Goal: Task Accomplishment & Management: Use online tool/utility

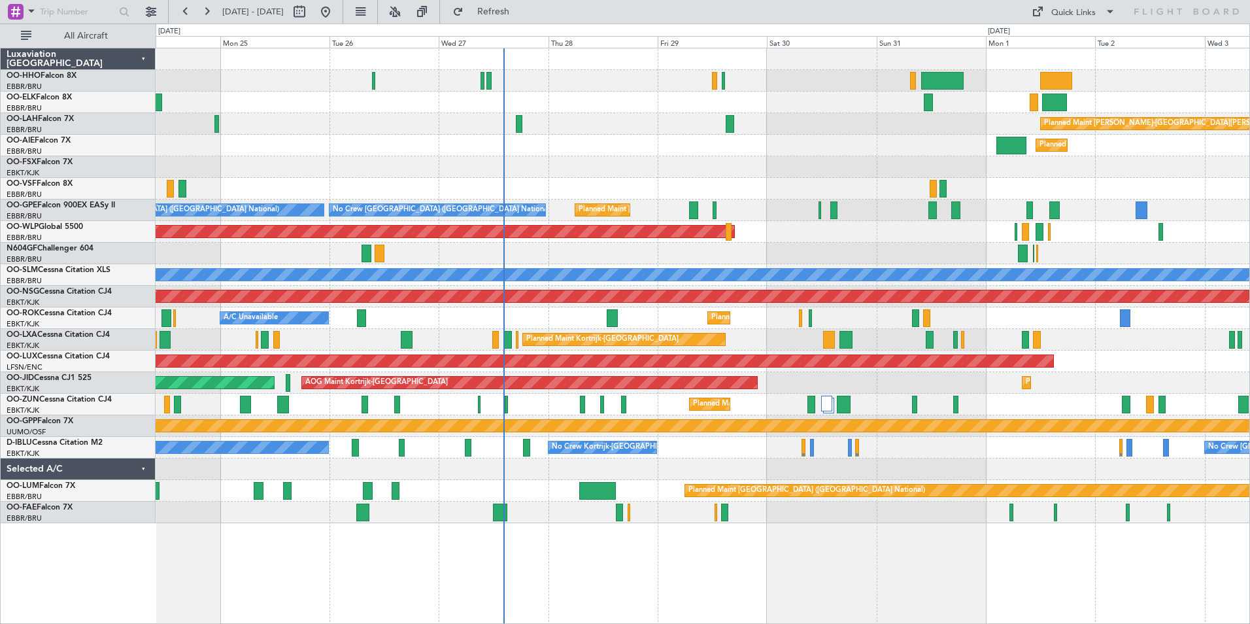
click at [960, 218] on div "Planned Maint [PERSON_NAME]-[GEOGRAPHIC_DATA][PERSON_NAME] ([GEOGRAPHIC_DATA][P…" at bounding box center [703, 285] width 1094 height 475
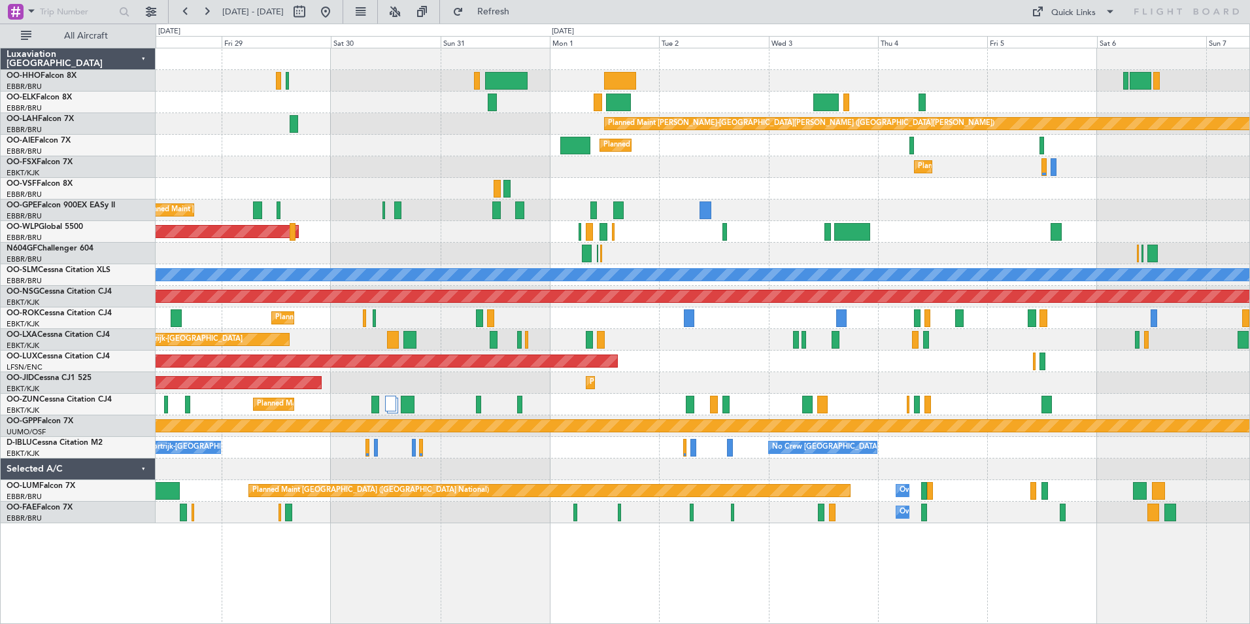
click at [736, 348] on div "Planned Maint Kortrijk-[GEOGRAPHIC_DATA] Planned Maint [GEOGRAPHIC_DATA] ([GEOG…" at bounding box center [703, 340] width 1094 height 22
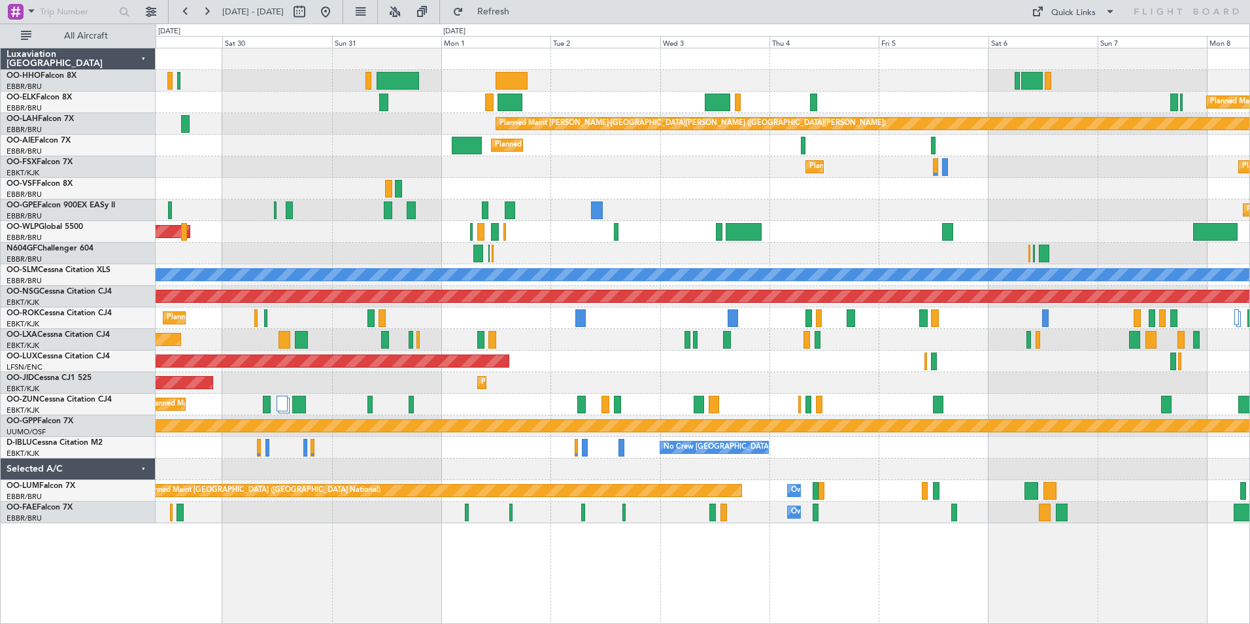
click at [852, 220] on div "Planned Maint Kortrijk-[GEOGRAPHIC_DATA] Planned [GEOGRAPHIC_DATA][PERSON_NAME]…" at bounding box center [703, 285] width 1094 height 475
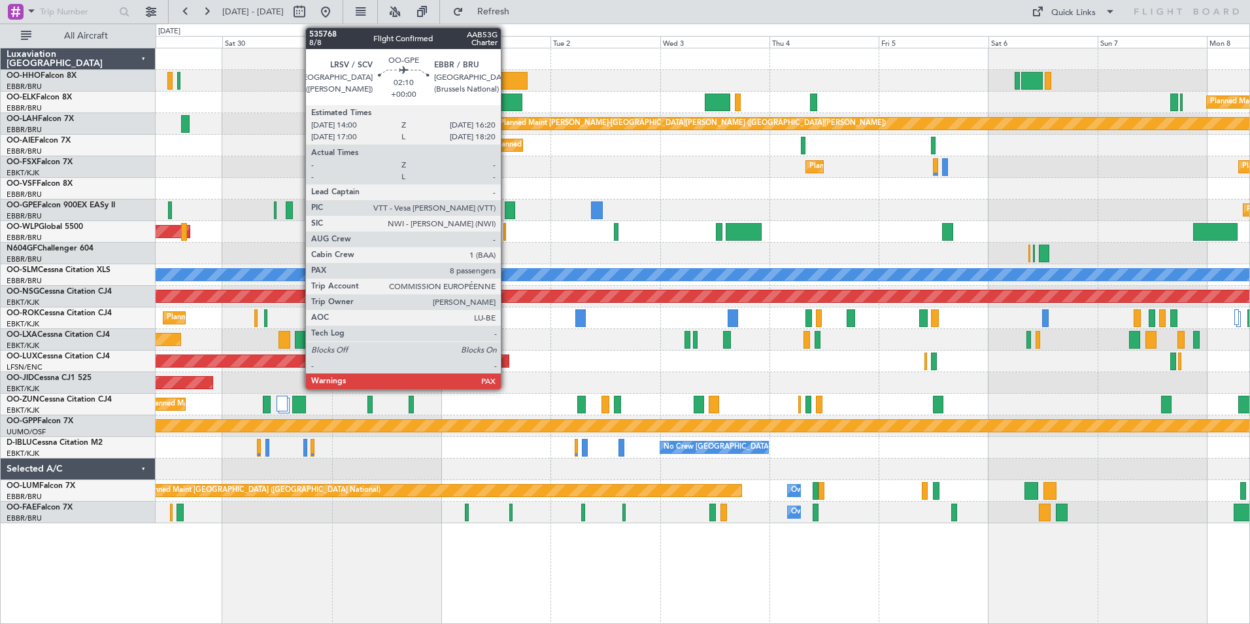
click at [507, 209] on div at bounding box center [510, 210] width 11 height 18
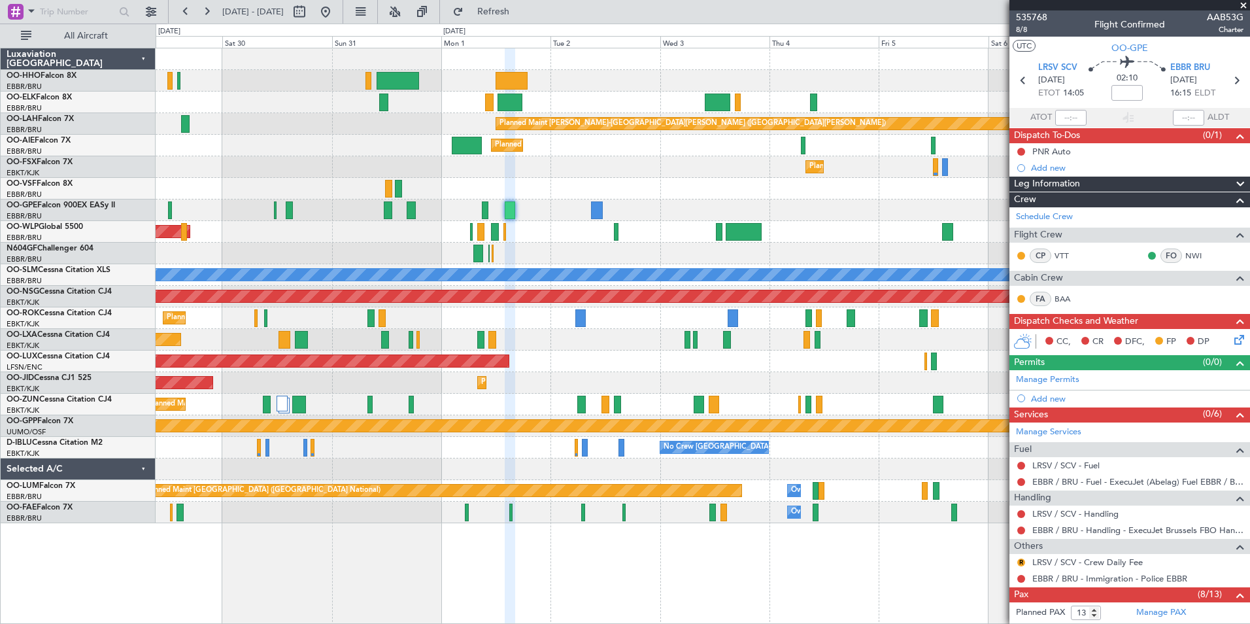
click at [1242, 5] on span at bounding box center [1243, 6] width 13 height 12
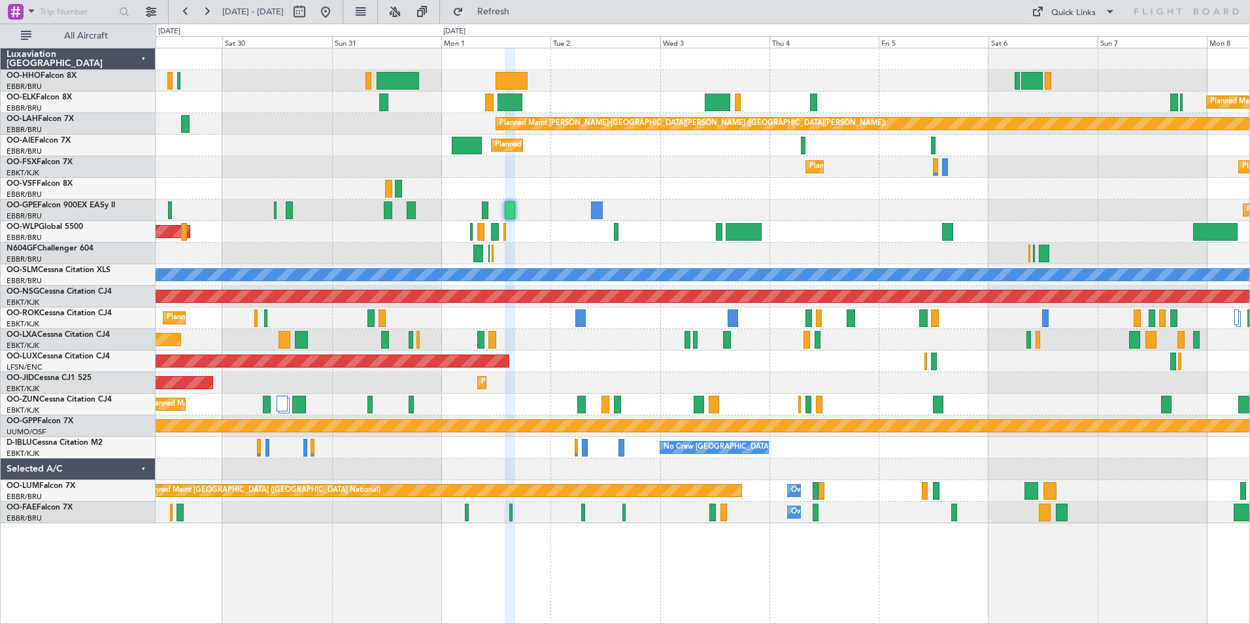
type input "0"
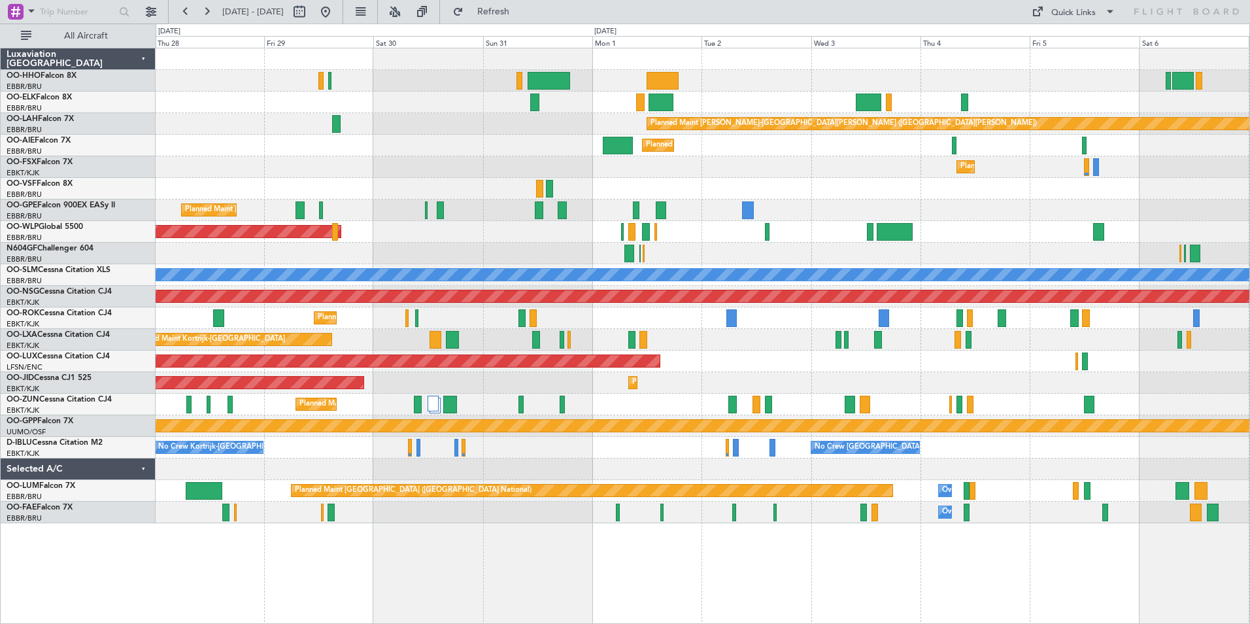
click at [664, 173] on div "Planned Maint Kortrijk-[GEOGRAPHIC_DATA] Planned Maint [GEOGRAPHIC_DATA]-[GEOGR…" at bounding box center [703, 167] width 1094 height 22
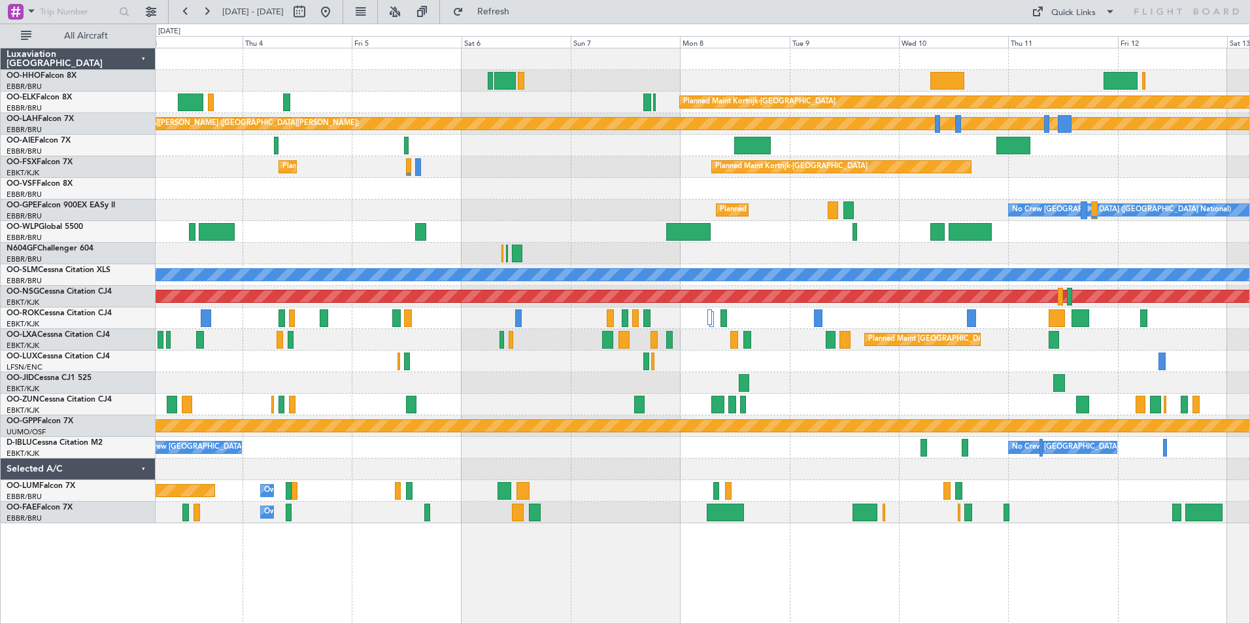
click at [315, 239] on div "Planned Maint Kortrijk-[GEOGRAPHIC_DATA] Planned [GEOGRAPHIC_DATA][PERSON_NAME]…" at bounding box center [703, 285] width 1094 height 475
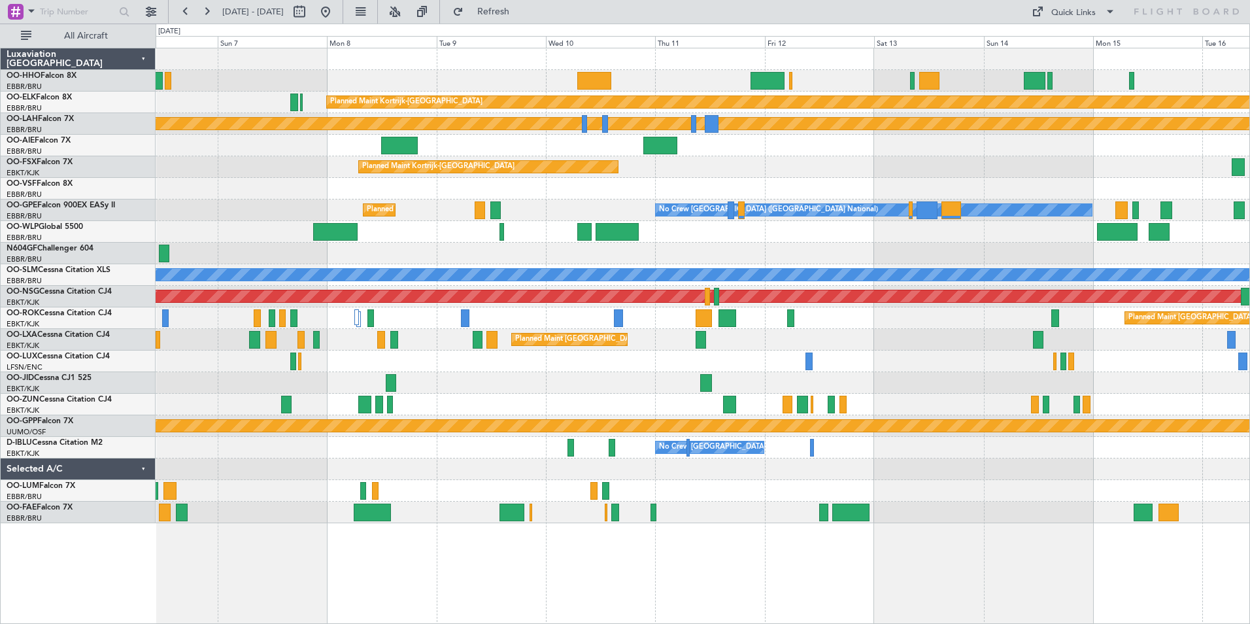
click at [866, 167] on div "Planned Maint Kortrijk-[GEOGRAPHIC_DATA] Planned Maint [GEOGRAPHIC_DATA]-[GEOGR…" at bounding box center [703, 167] width 1094 height 22
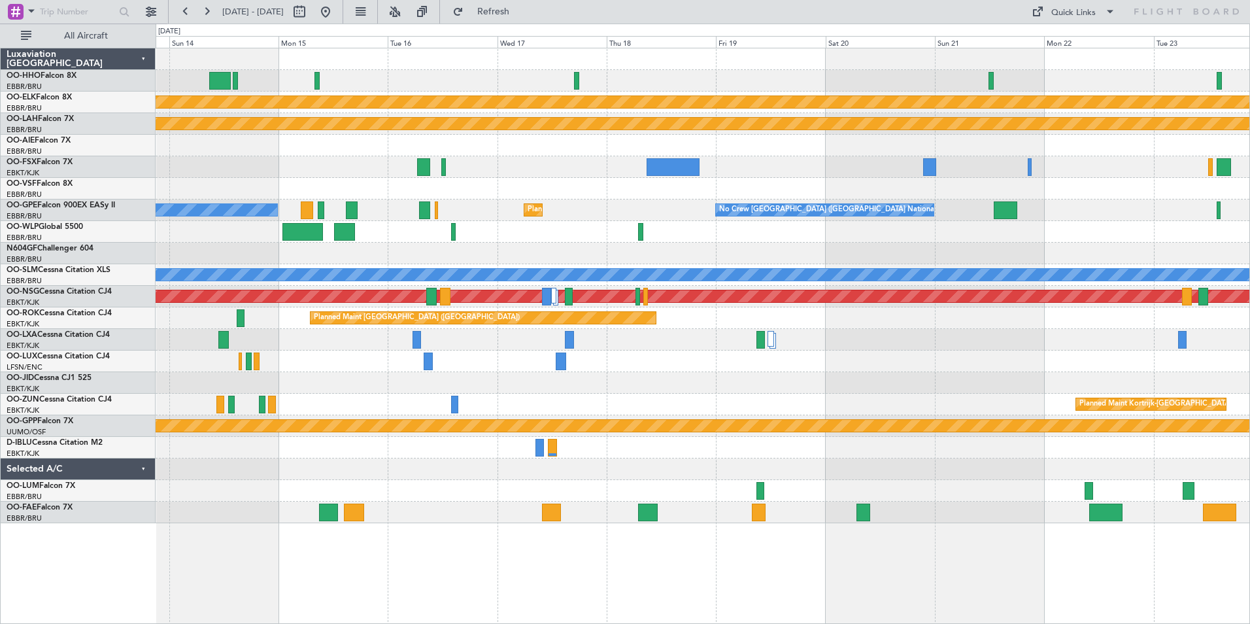
click at [310, 310] on div "Planned Maint Kortrijk-[GEOGRAPHIC_DATA] Planned [GEOGRAPHIC_DATA][PERSON_NAME]…" at bounding box center [703, 285] width 1094 height 475
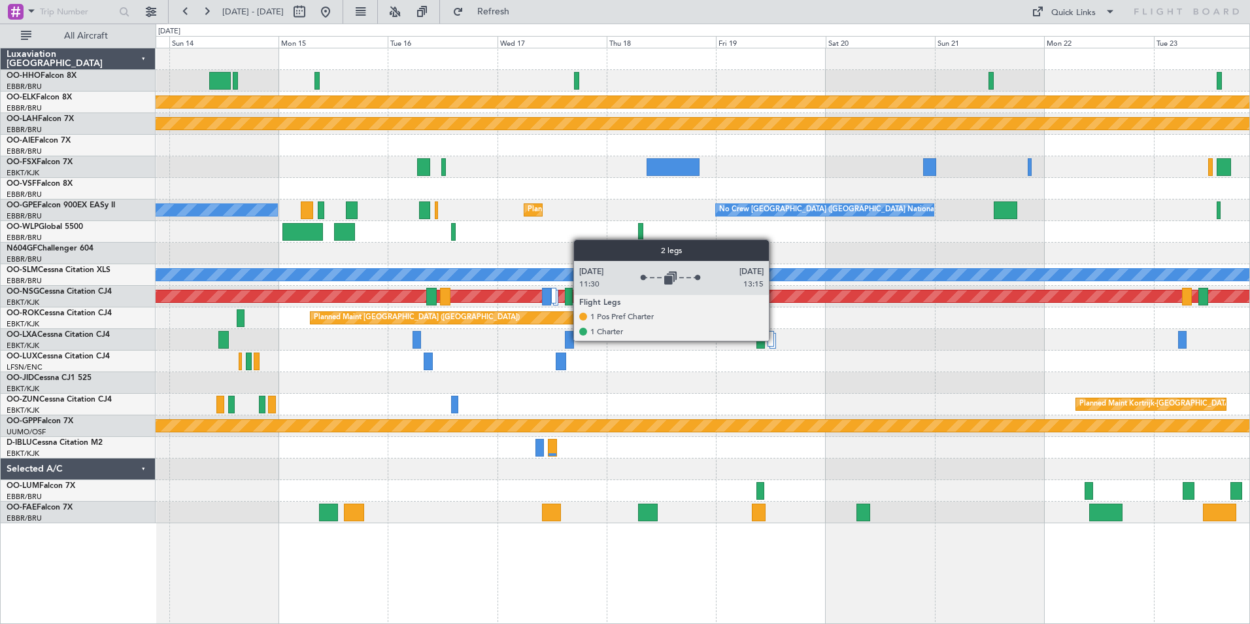
click at [775, 340] on div at bounding box center [772, 341] width 7 height 16
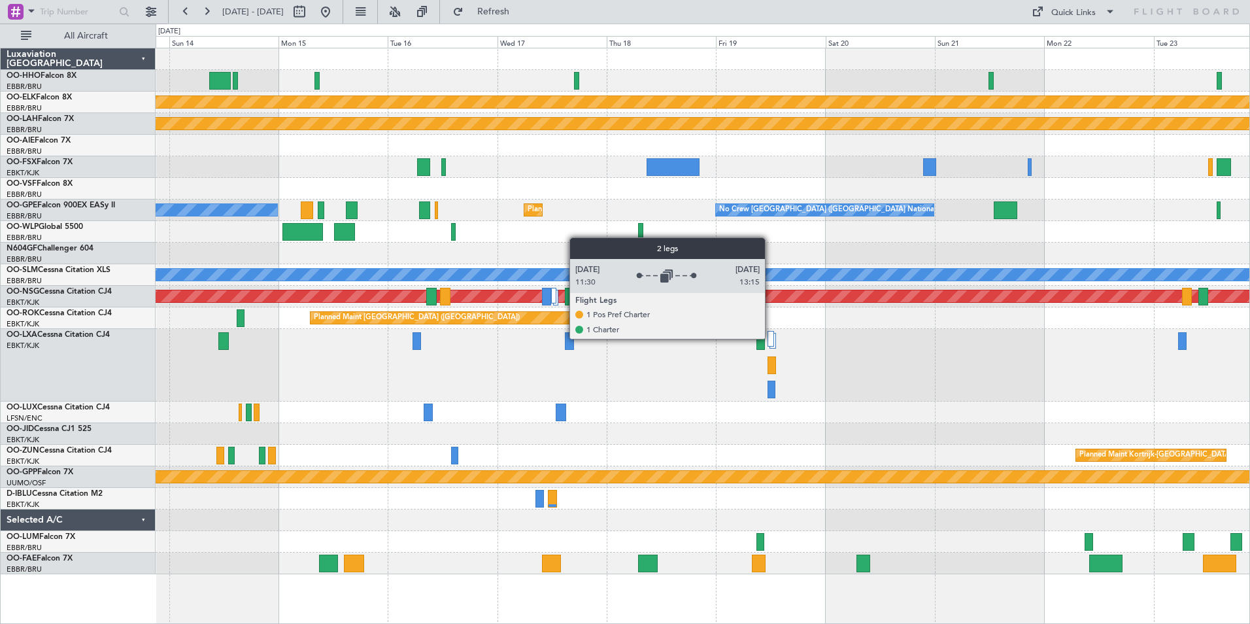
click at [771, 338] on div at bounding box center [770, 339] width 7 height 16
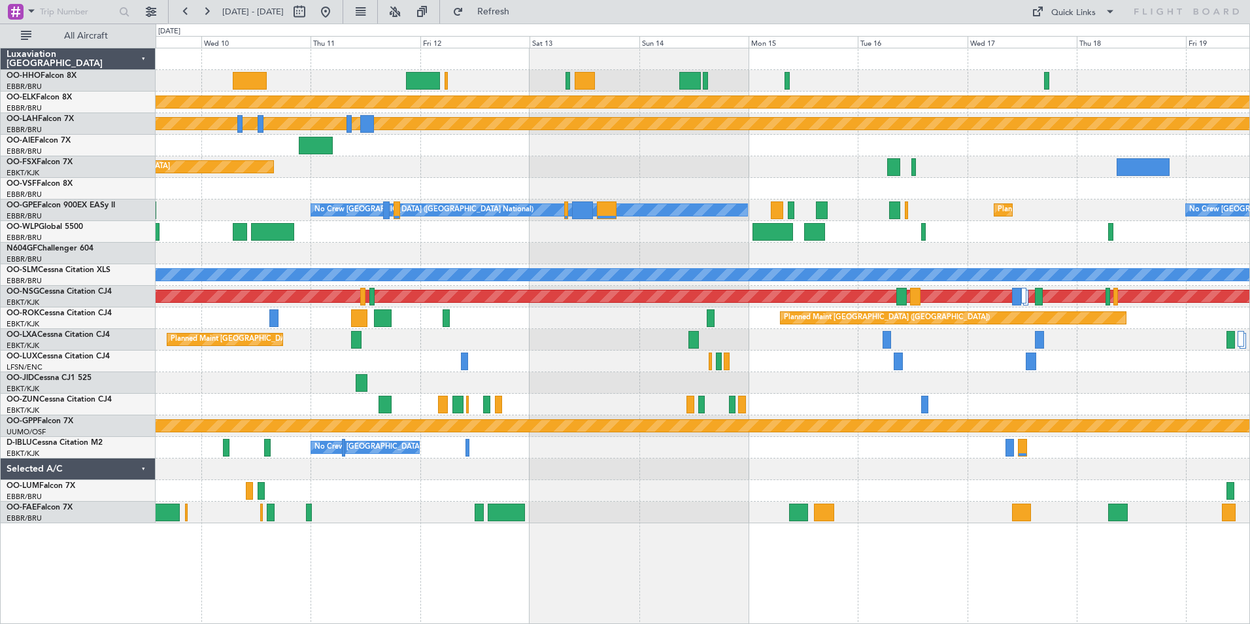
click at [1066, 341] on div "Planned Maint Kortrijk-[GEOGRAPHIC_DATA] Planned [GEOGRAPHIC_DATA][PERSON_NAME]…" at bounding box center [703, 285] width 1094 height 475
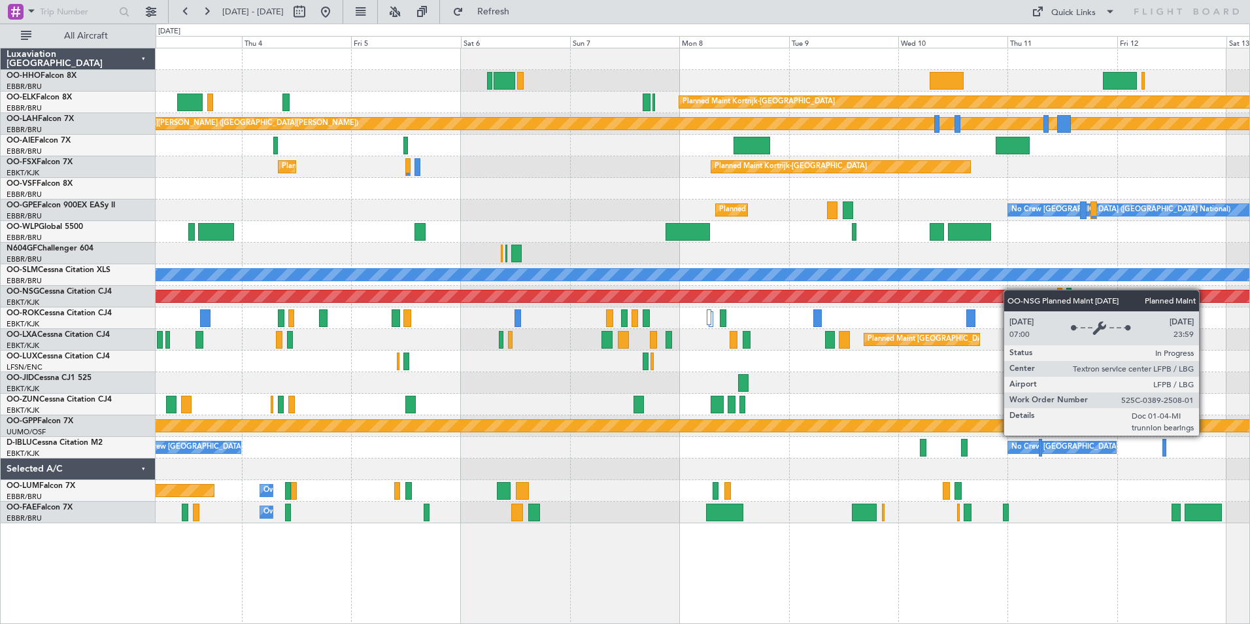
click at [1025, 290] on div "Planned Maint Kortrijk-[GEOGRAPHIC_DATA] Planned [GEOGRAPHIC_DATA][PERSON_NAME]…" at bounding box center [703, 285] width 1094 height 475
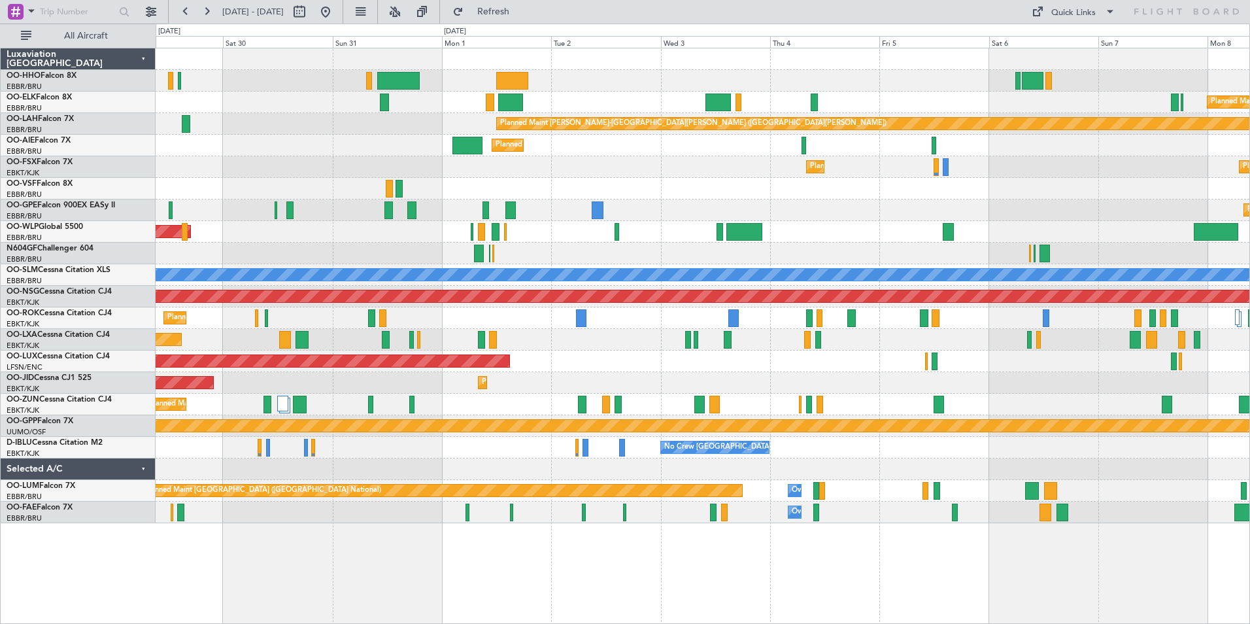
click at [997, 283] on div "Planned Maint Kortrijk-[GEOGRAPHIC_DATA] Planned [GEOGRAPHIC_DATA][PERSON_NAME]…" at bounding box center [703, 285] width 1094 height 475
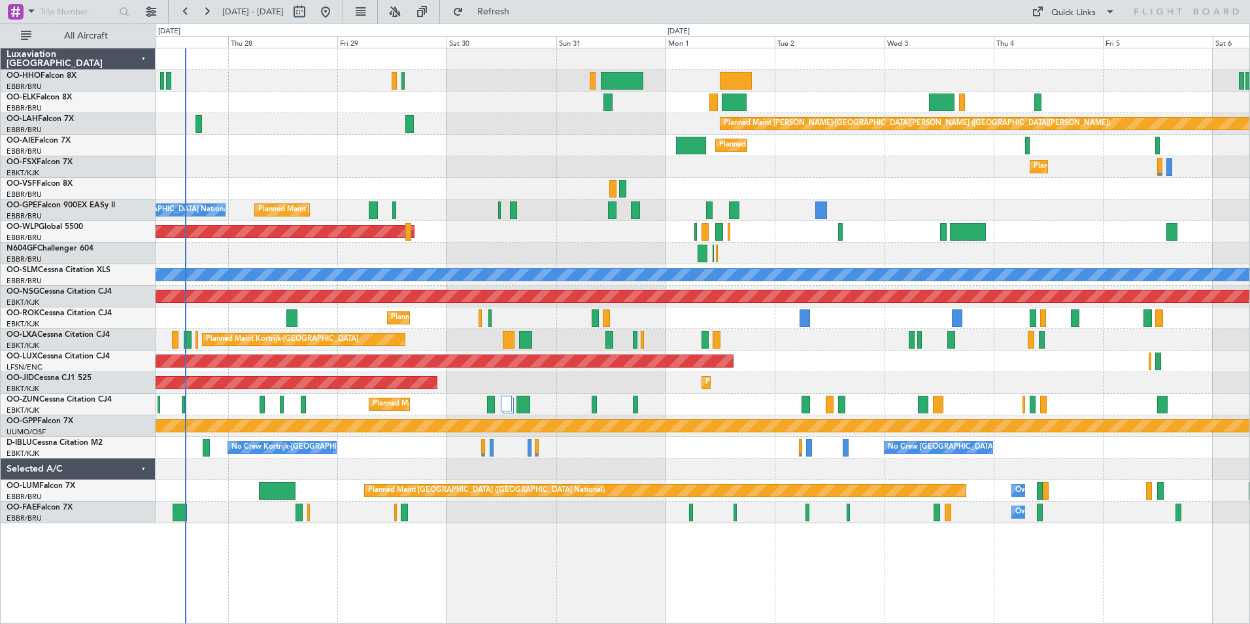
click at [1049, 275] on div "Planned Maint Kortrijk-[GEOGRAPHIC_DATA] Planned [GEOGRAPHIC_DATA][PERSON_NAME]…" at bounding box center [703, 285] width 1094 height 475
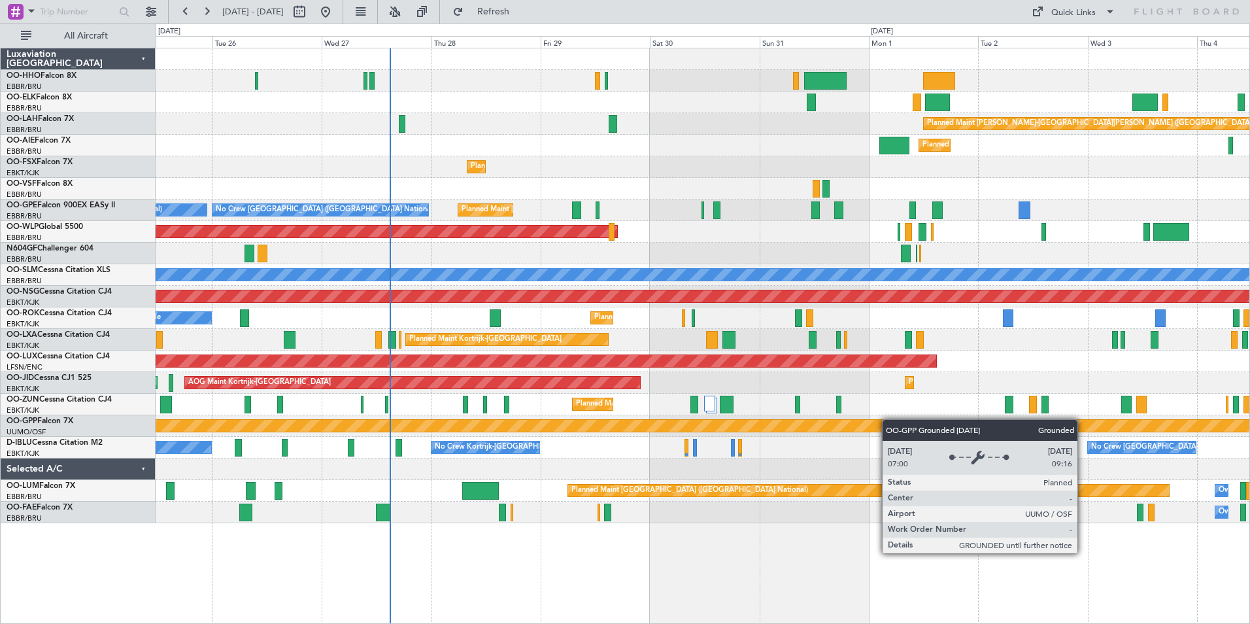
click at [381, 426] on div "Grounded [PERSON_NAME]" at bounding box center [703, 426] width 3280 height 12
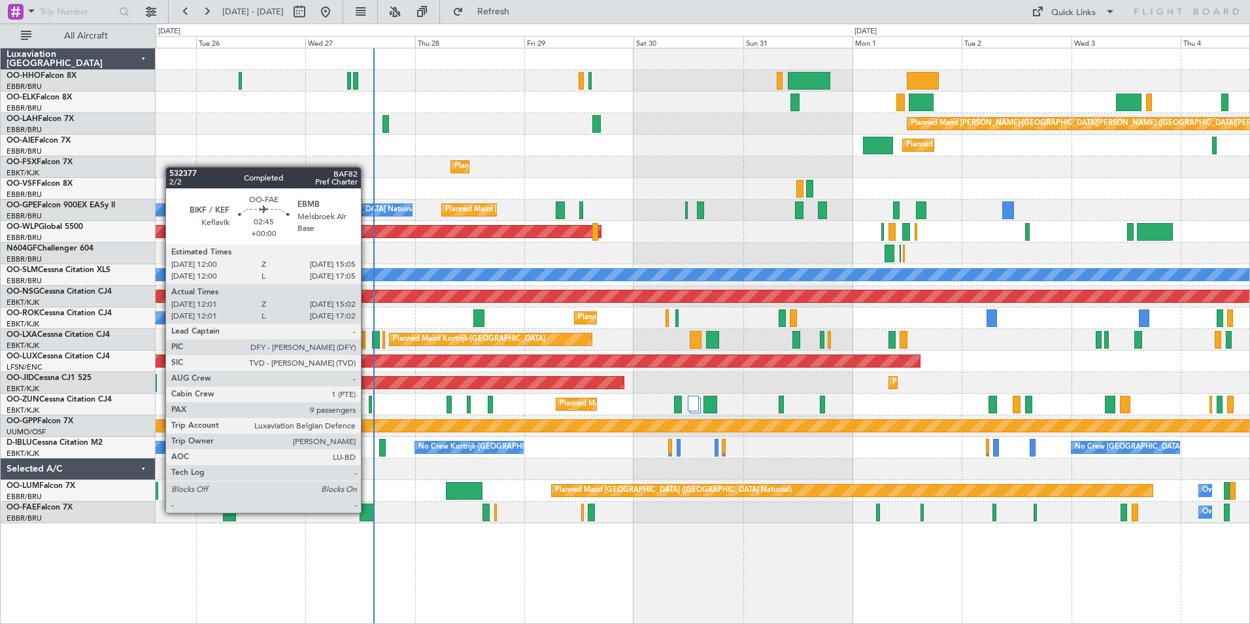
click at [367, 511] on div at bounding box center [367, 512] width 14 height 18
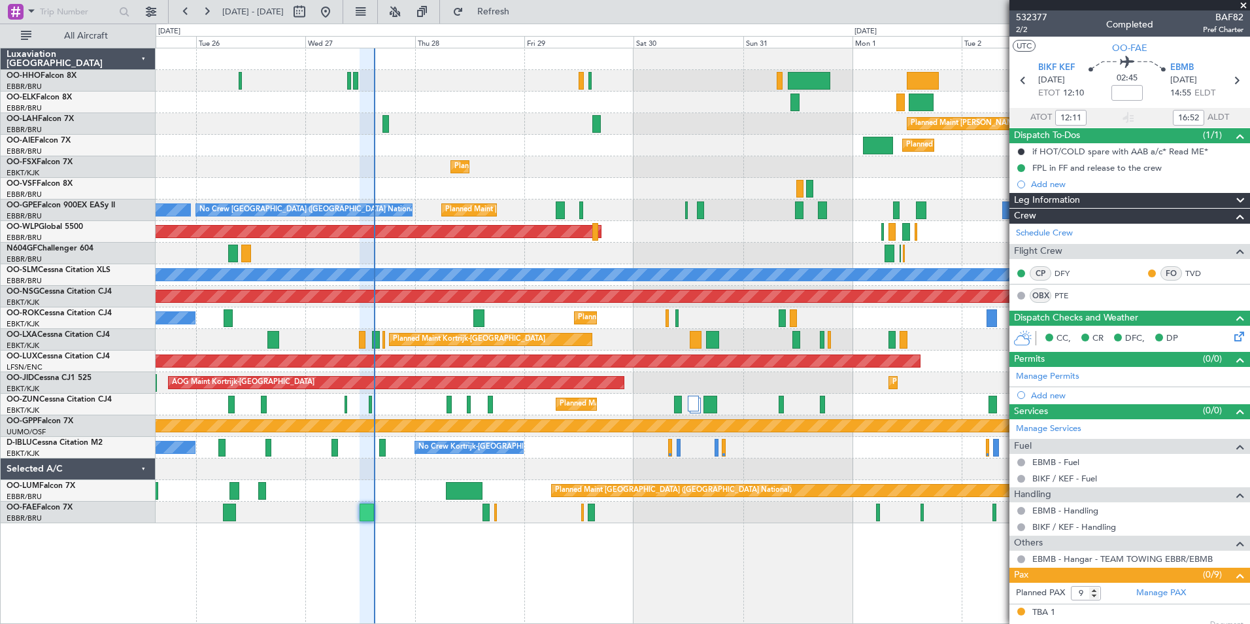
type input "14:52"
click at [1241, 5] on span at bounding box center [1243, 6] width 13 height 12
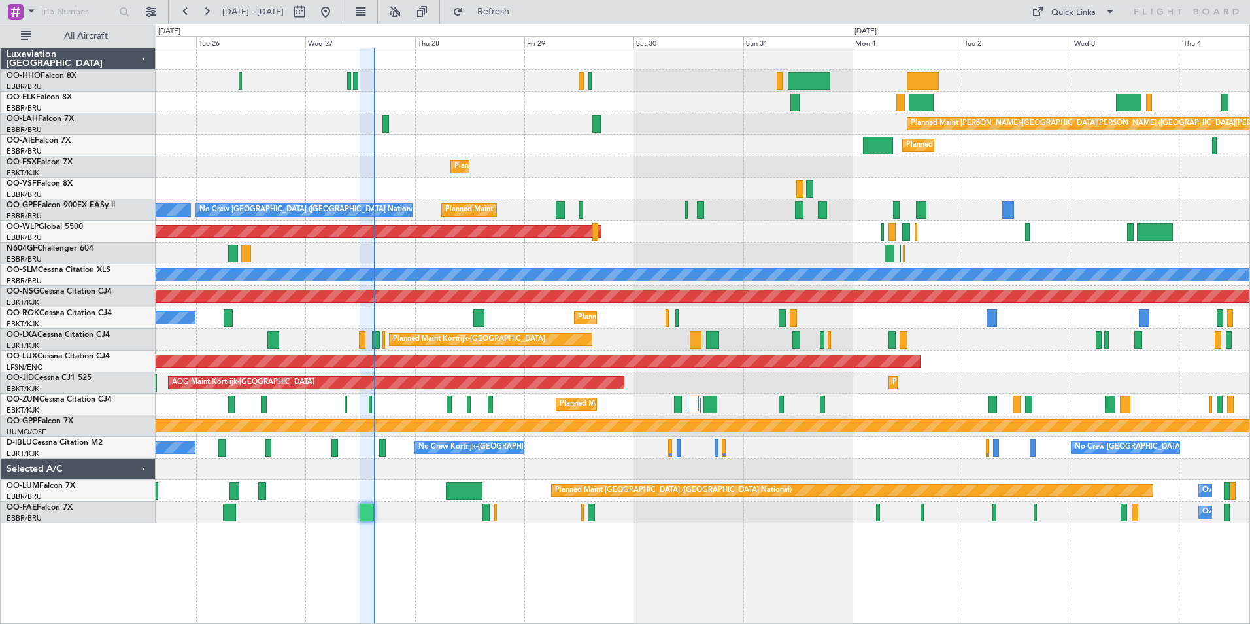
type input "0"
